Goal: Communication & Community: Answer question/provide support

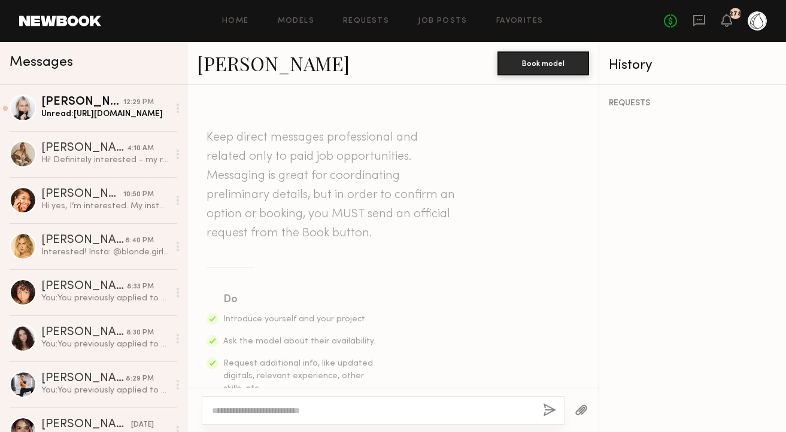
scroll to position [1045, 0]
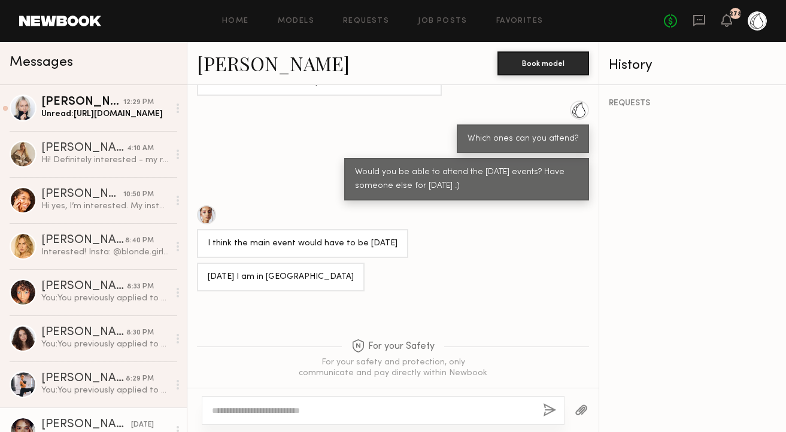
click at [86, 109] on div "Unread: [URL][DOMAIN_NAME]" at bounding box center [104, 113] width 127 height 11
click at [105, 106] on div "[PERSON_NAME]" at bounding box center [82, 102] width 82 height 12
click at [104, 107] on div "[PERSON_NAME]" at bounding box center [82, 102] width 82 height 12
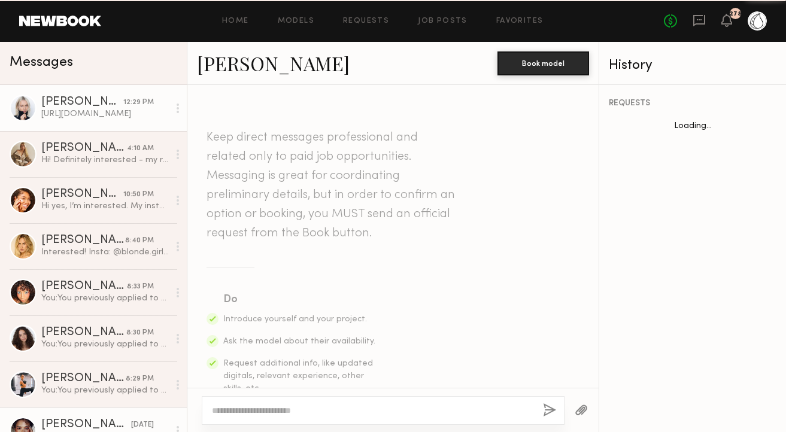
scroll to position [745, 0]
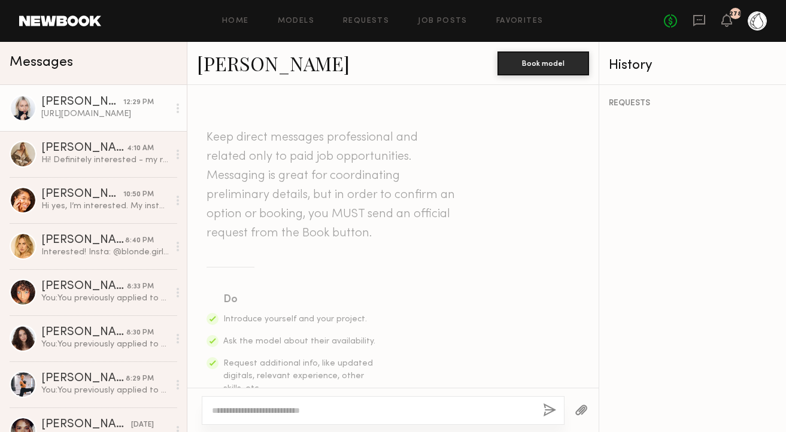
click at [120, 111] on div "[URL][DOMAIN_NAME]" at bounding box center [104, 113] width 127 height 11
click at [108, 110] on div "[URL][DOMAIN_NAME]" at bounding box center [104, 113] width 127 height 11
click at [106, 111] on div "[URL][DOMAIN_NAME]" at bounding box center [104, 113] width 127 height 11
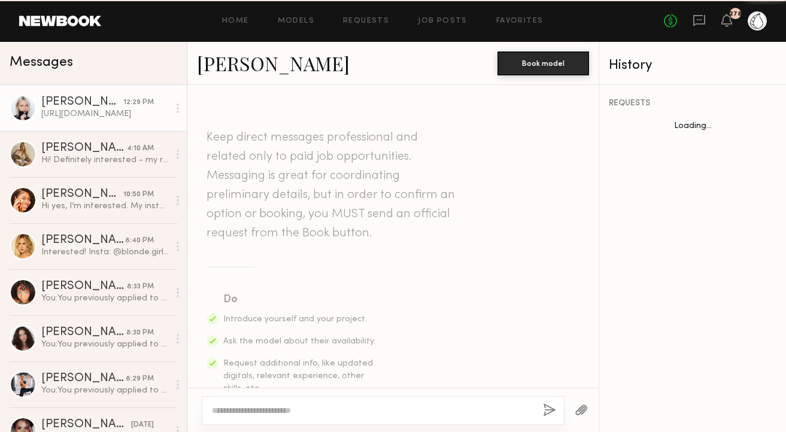
scroll to position [745, 0]
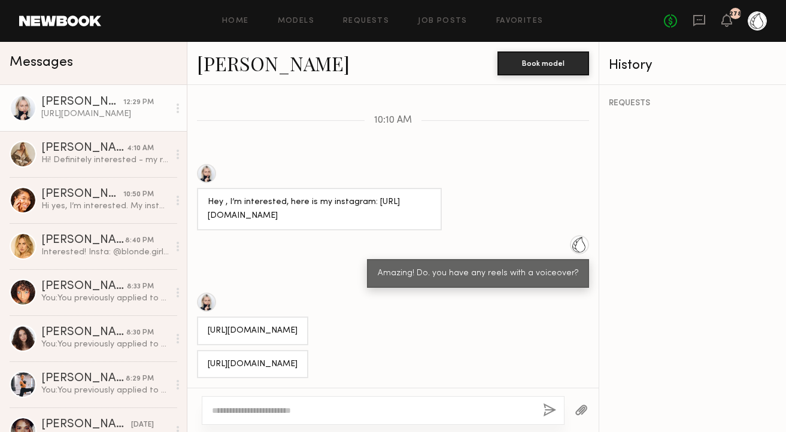
drag, startPoint x: 342, startPoint y: 321, endPoint x: 201, endPoint y: 299, distance: 143.7
click at [201, 317] on div "[URL][DOMAIN_NAME]" at bounding box center [252, 331] width 111 height 29
copy div "[URL][DOMAIN_NAME]"
click at [297, 324] on div "[URL][DOMAIN_NAME]" at bounding box center [253, 331] width 90 height 14
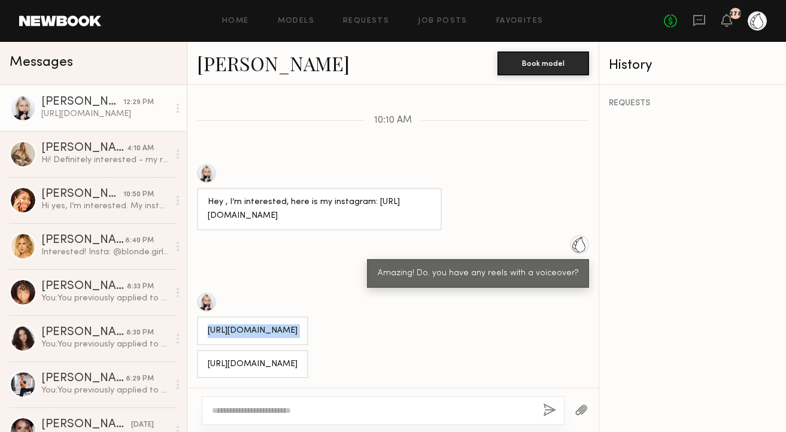
click at [297, 324] on div "[URL][DOMAIN_NAME]" at bounding box center [253, 331] width 90 height 14
click at [254, 412] on textarea at bounding box center [372, 411] width 321 height 12
type textarea "**********"
click at [544, 406] on button "button" at bounding box center [549, 410] width 13 height 15
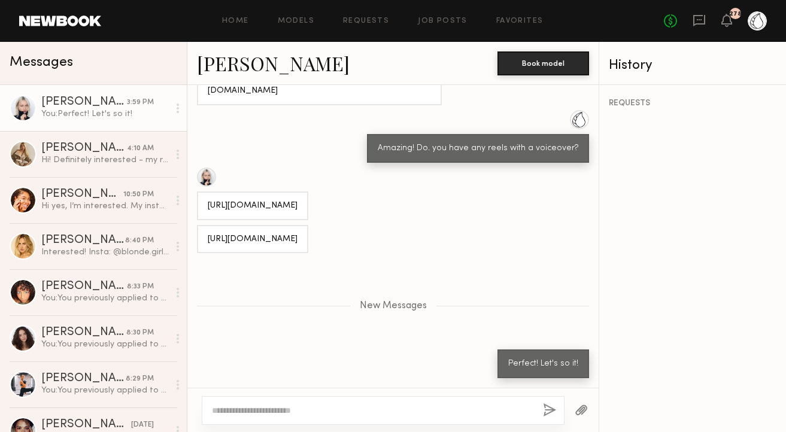
click at [322, 408] on textarea at bounding box center [372, 411] width 321 height 12
type textarea "**********"
click at [548, 405] on button "button" at bounding box center [549, 410] width 13 height 15
